Goal: Information Seeking & Learning: Learn about a topic

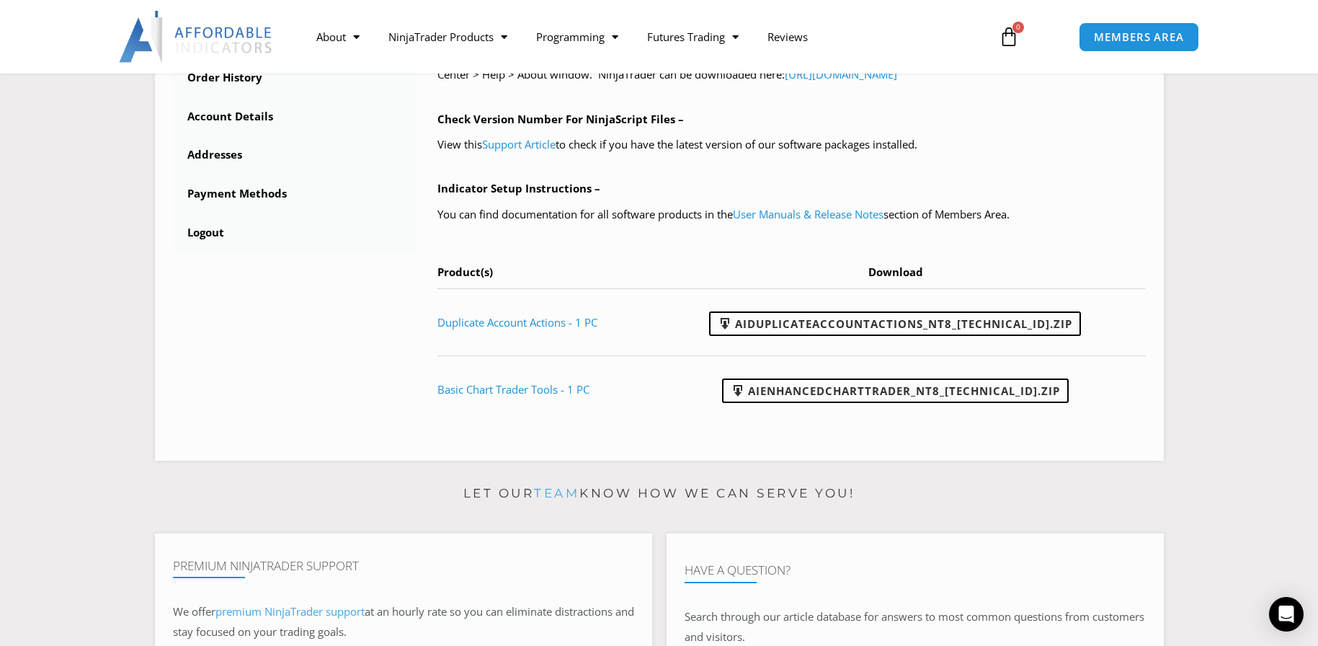
click at [1203, 278] on section "****** Dashboard Subscriptions User Manuals & Release Notes NinjaScript Downloa…" at bounding box center [659, 66] width 1246 height 809
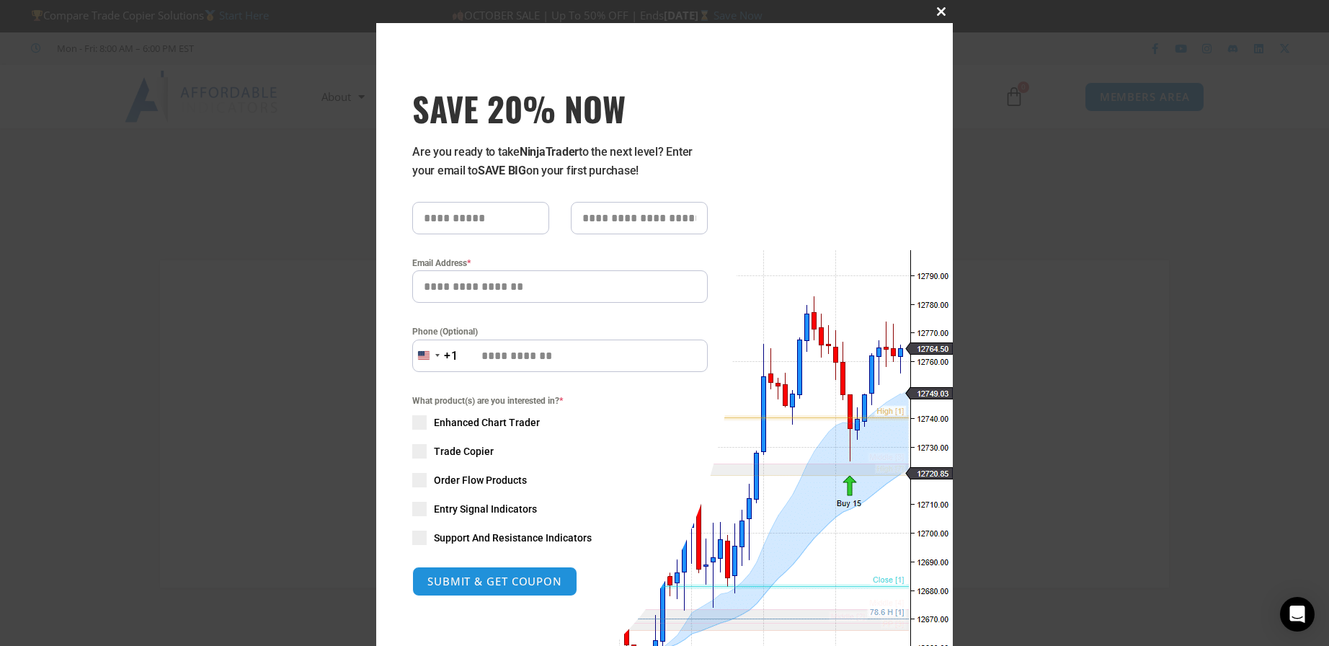
click at [934, 9] on span "SAVE 20% NOW popup" at bounding box center [940, 11] width 23 height 9
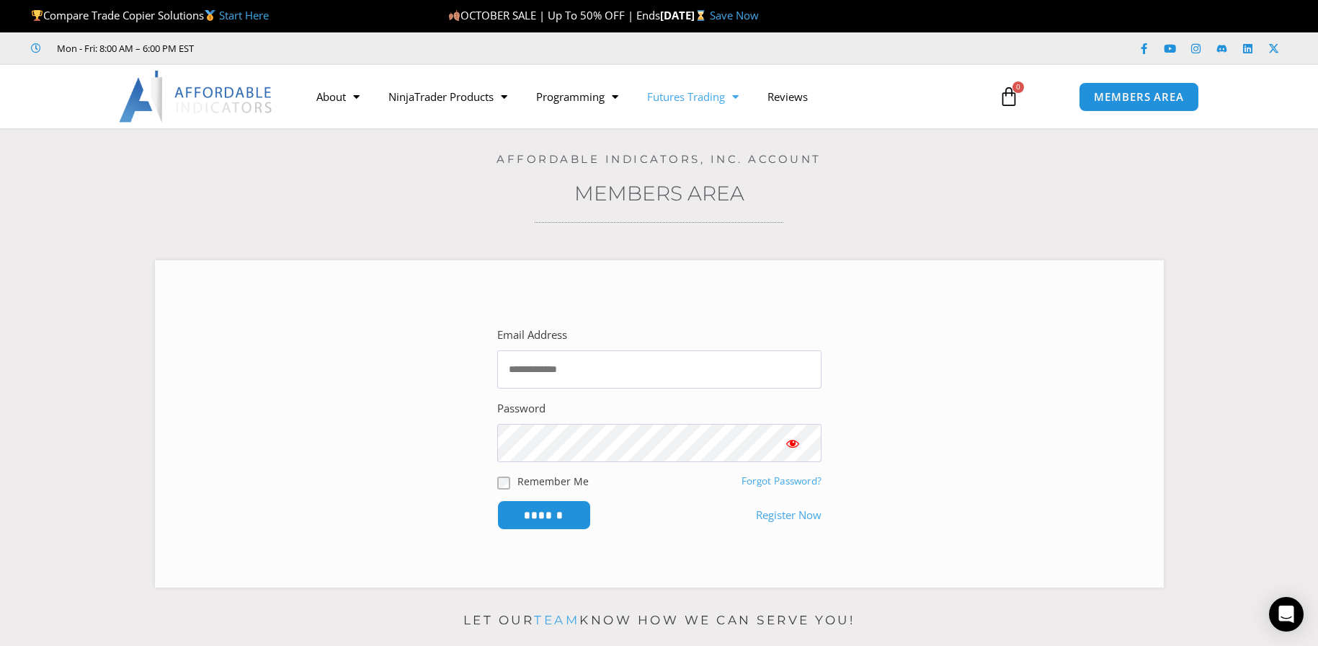
click at [736, 94] on span "Menu" at bounding box center [732, 96] width 14 height 25
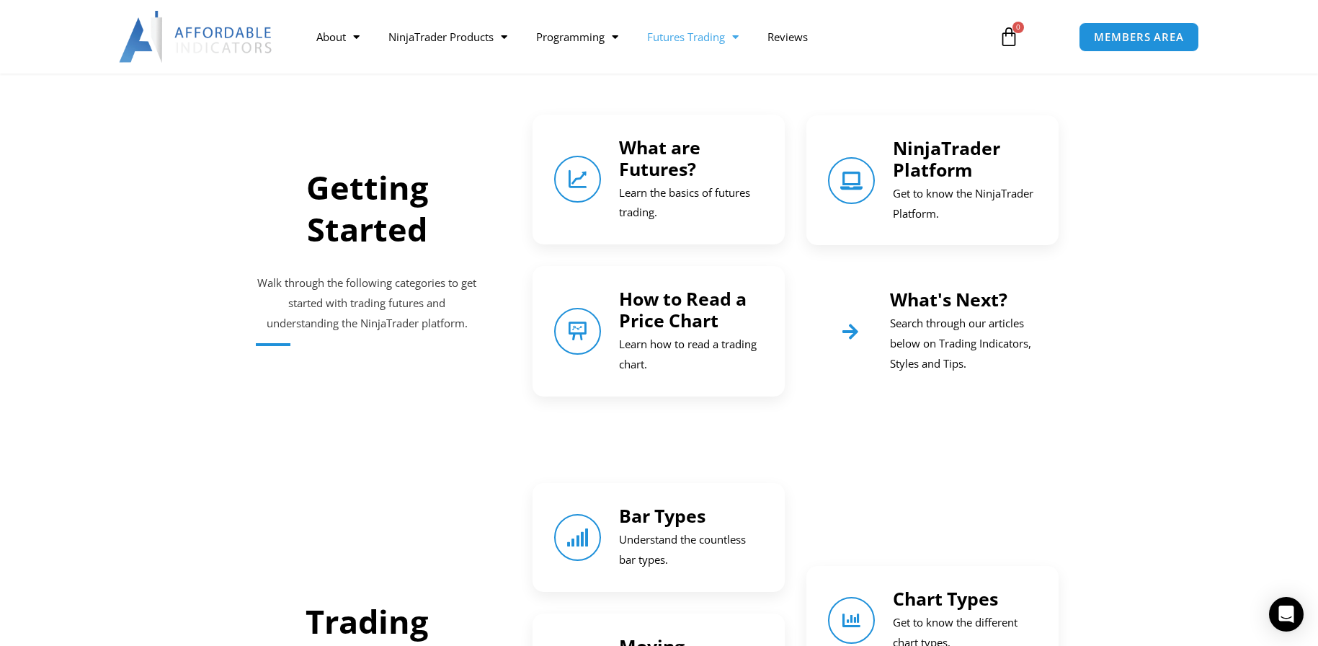
scroll to position [504, 0]
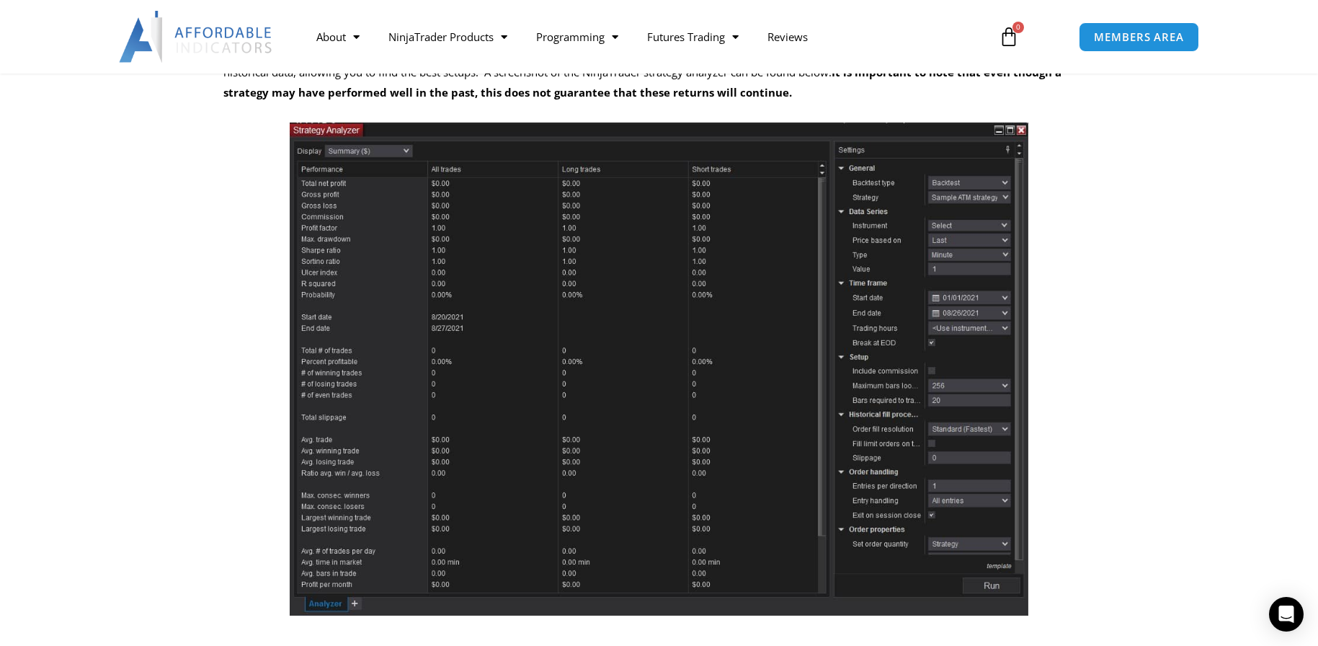
scroll to position [288, 0]
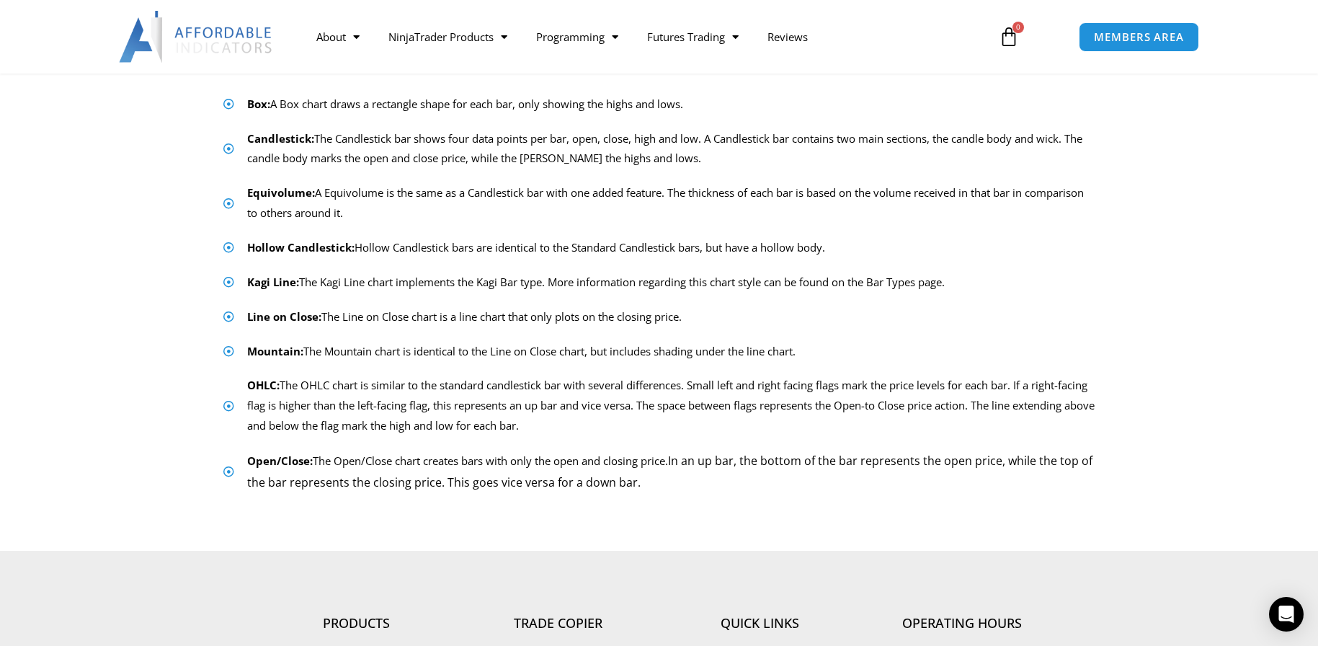
scroll to position [144, 0]
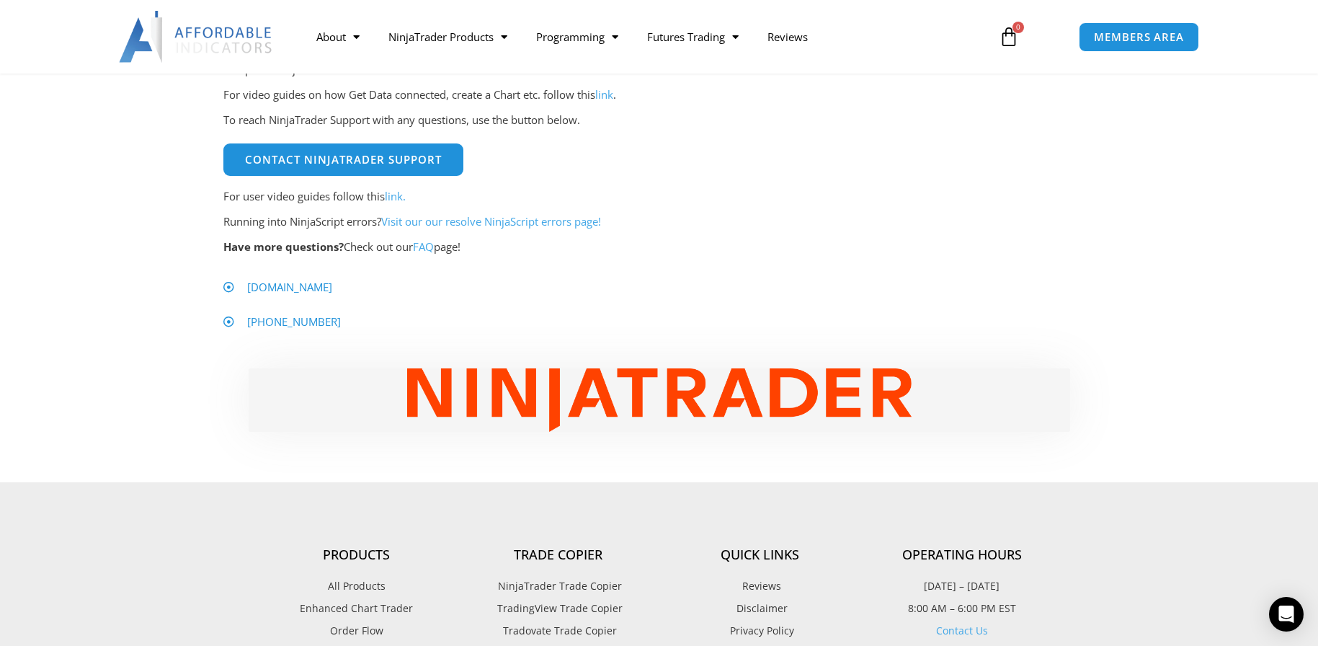
scroll to position [720, 0]
